Goal: Find specific page/section: Find specific page/section

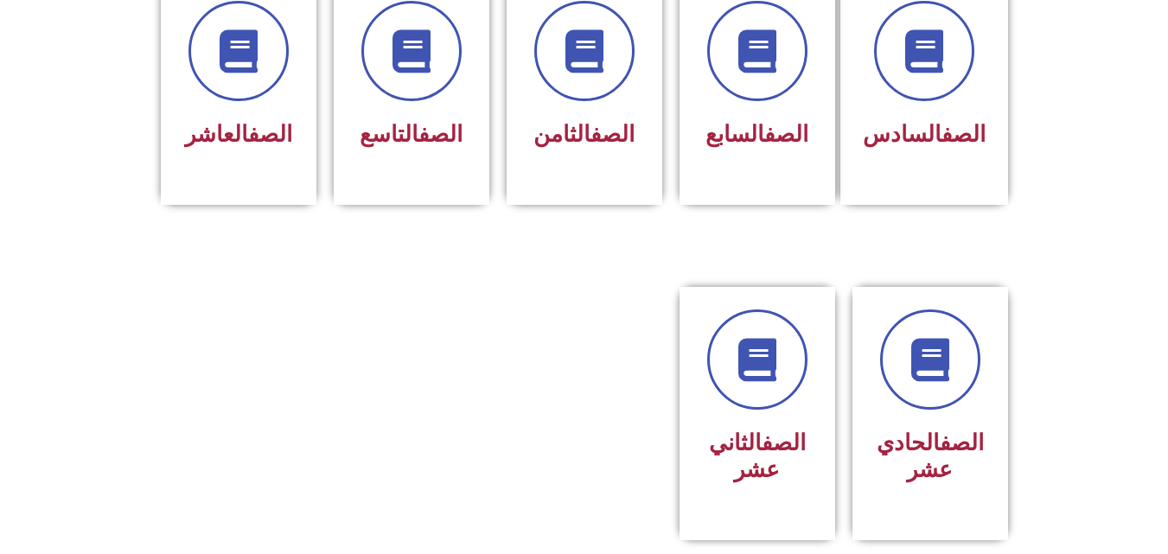
scroll to position [786, 0]
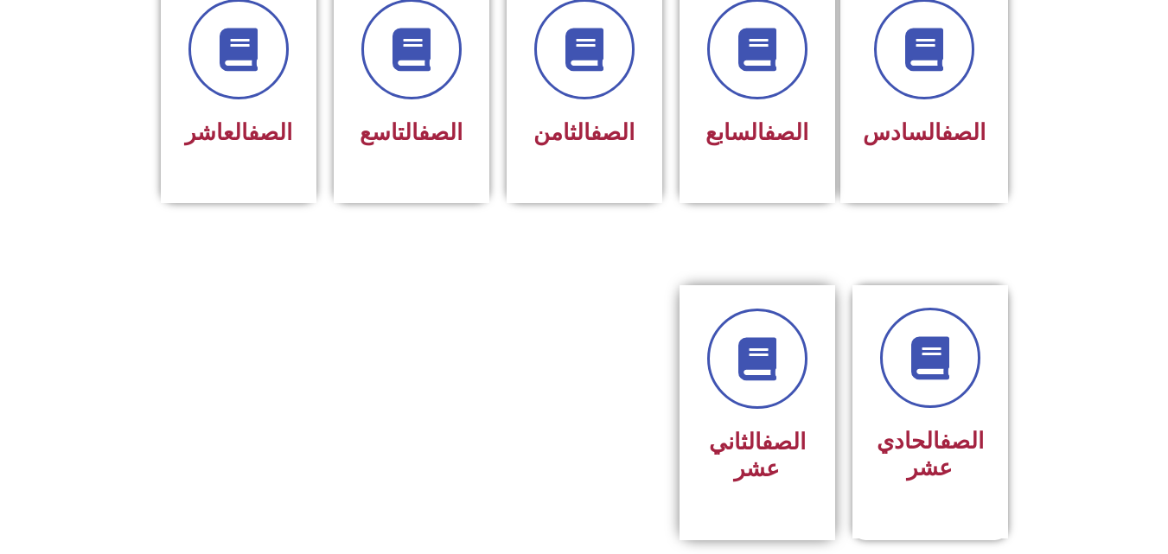
click at [771, 429] on link "الصف" at bounding box center [784, 442] width 44 height 26
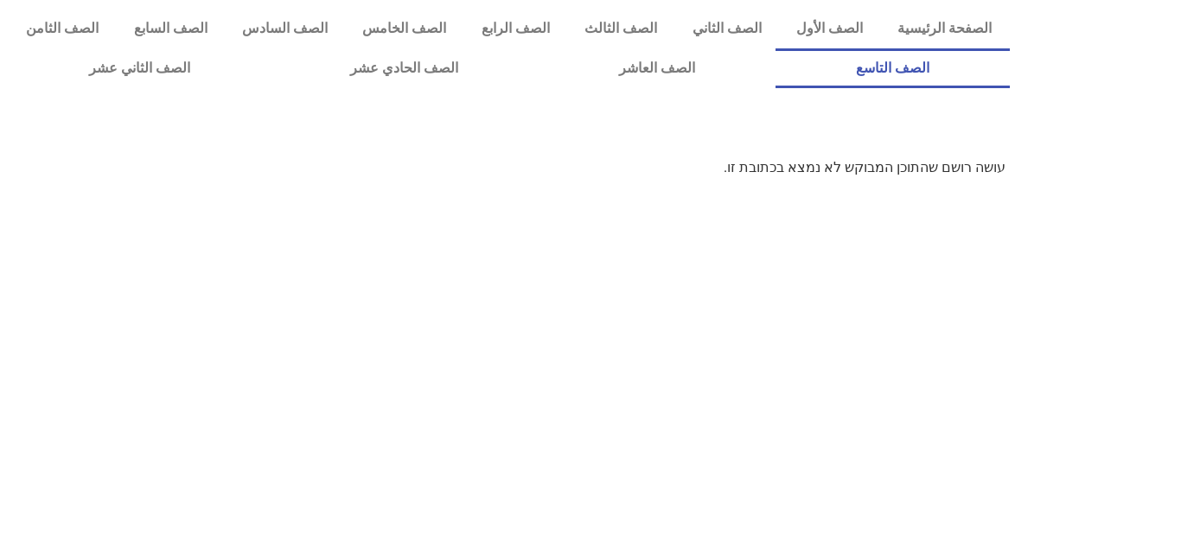
click at [776, 48] on link "الصف التاسع" at bounding box center [893, 68] width 234 height 40
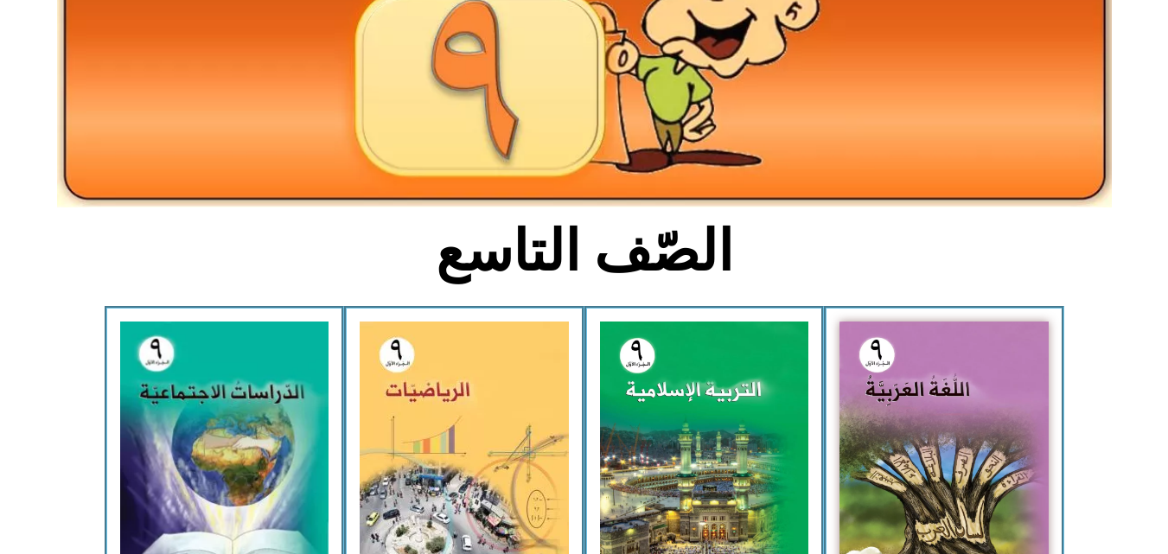
scroll to position [233, 0]
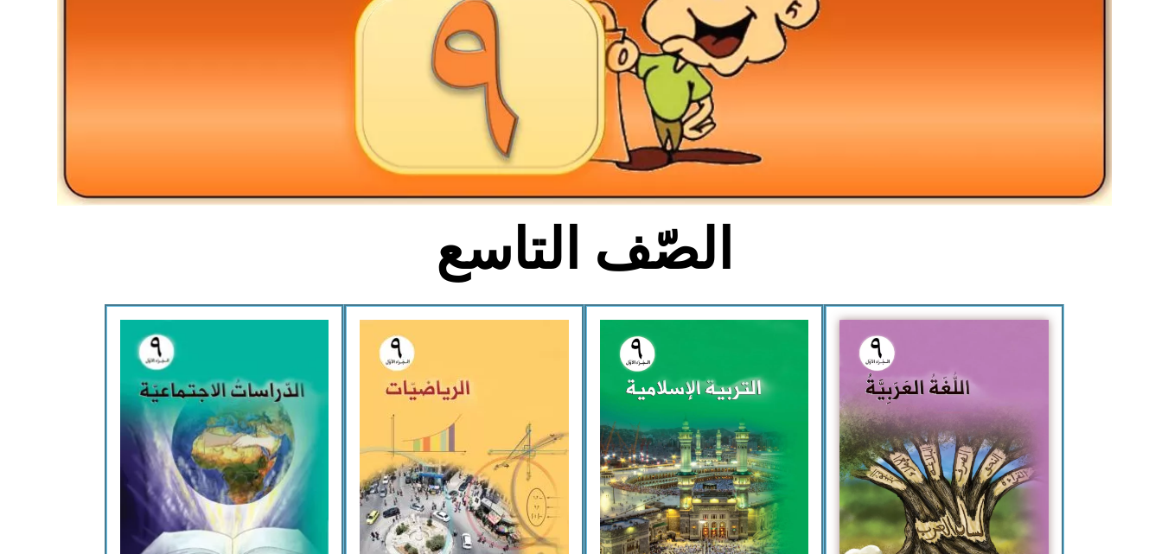
click at [410, 460] on img at bounding box center [464, 449] width 209 height 259
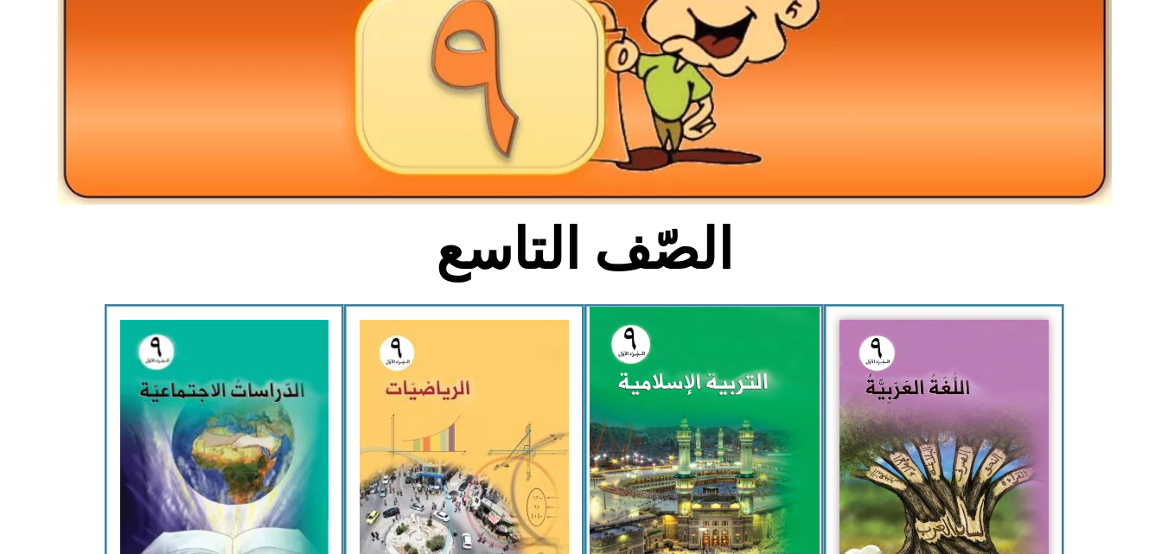
click at [687, 474] on img at bounding box center [704, 449] width 230 height 285
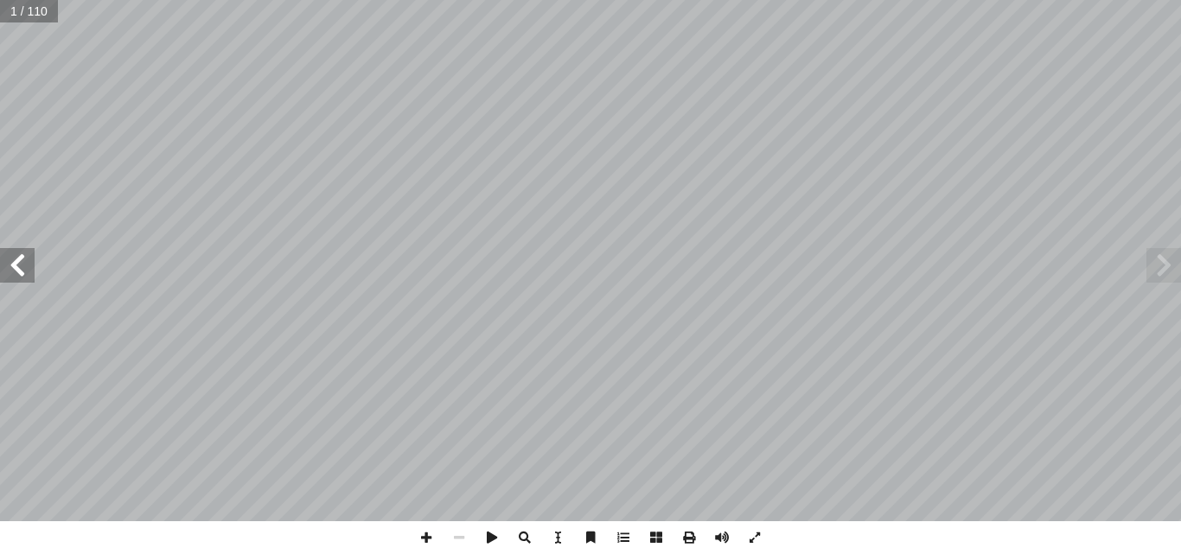
click at [15, 274] on span at bounding box center [17, 265] width 35 height 35
click at [9, 281] on span at bounding box center [17, 265] width 35 height 35
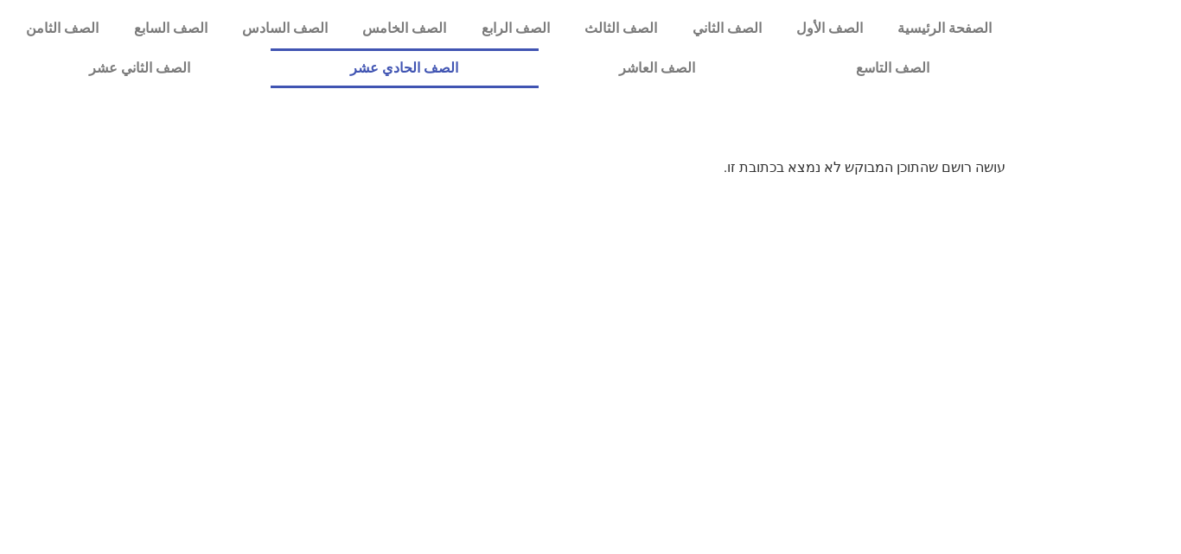
click at [540, 70] on link "الصف الحادي عشر" at bounding box center [405, 68] width 269 height 40
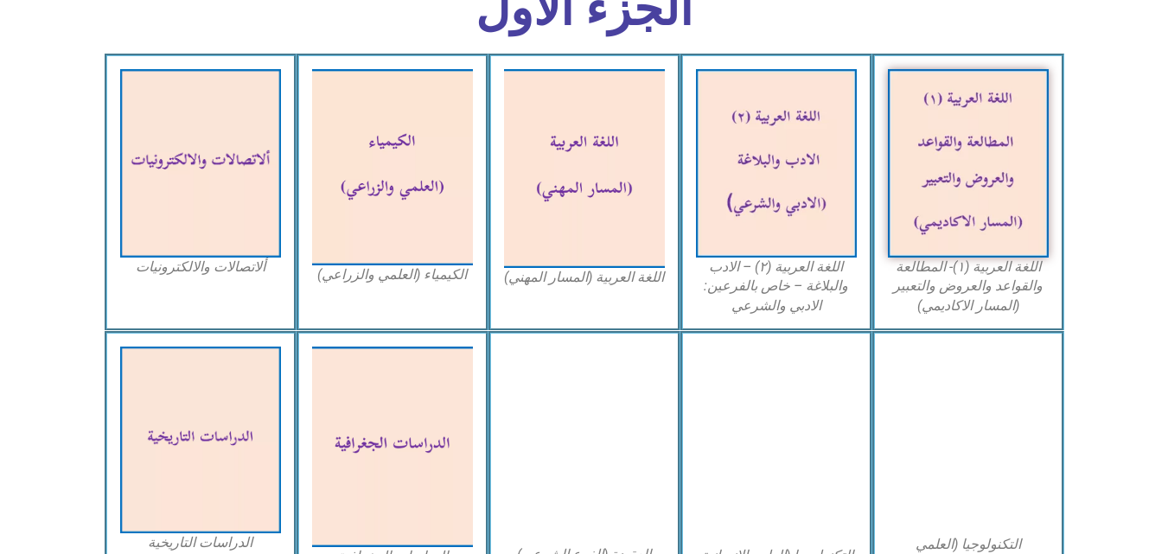
scroll to position [521, 0]
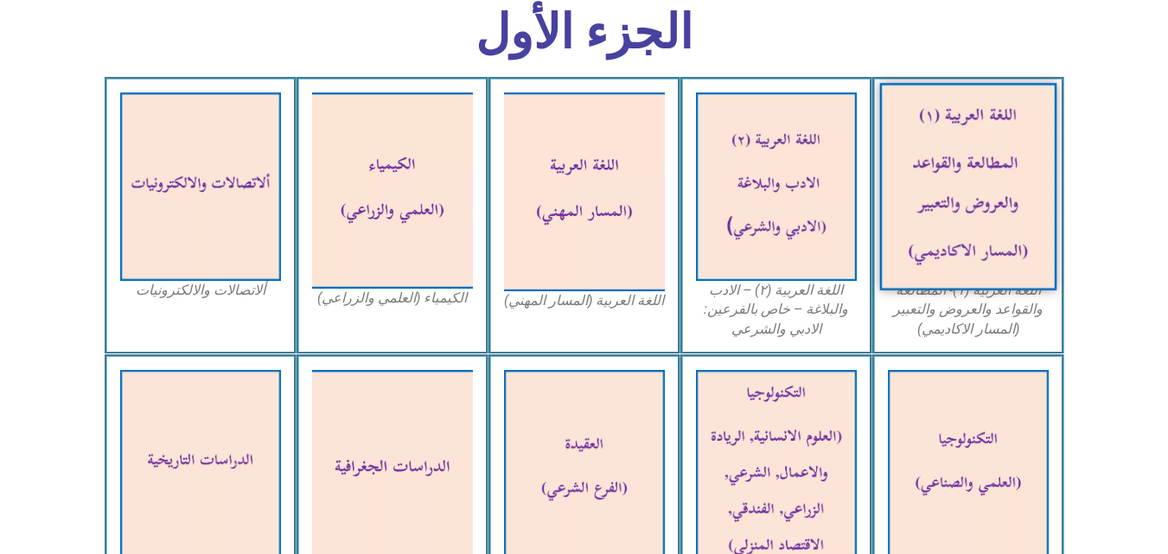
click at [984, 171] on img at bounding box center [968, 187] width 177 height 208
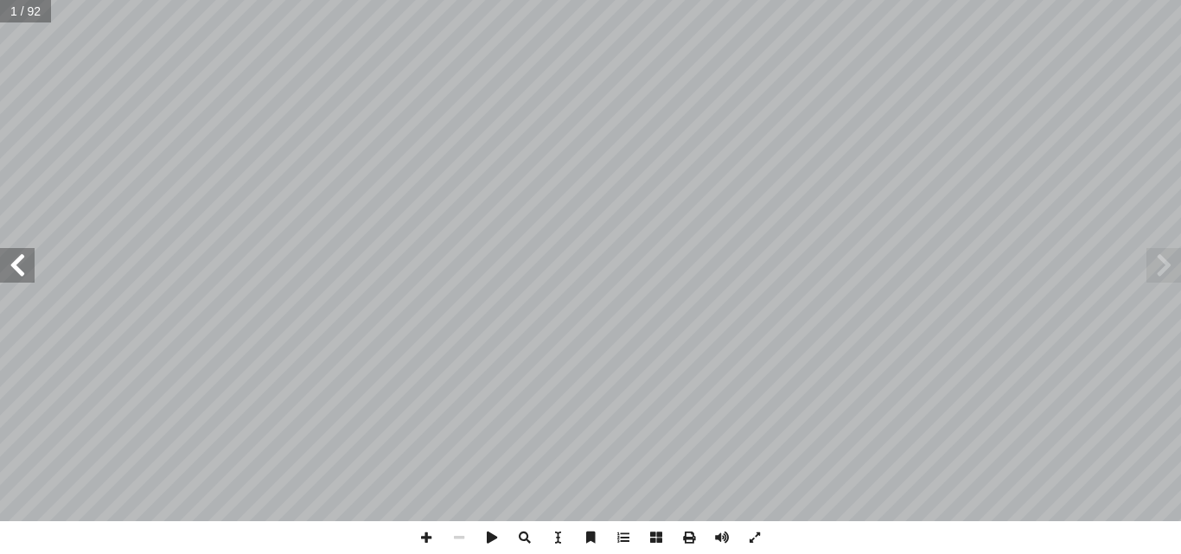
click at [16, 258] on span at bounding box center [17, 265] width 35 height 35
click at [22, 254] on span at bounding box center [17, 265] width 35 height 35
